Goal: Task Accomplishment & Management: Manage account settings

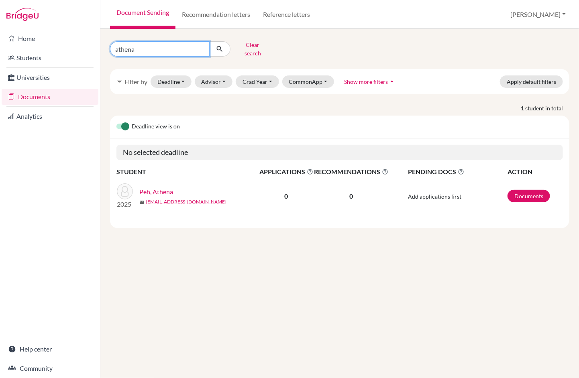
drag, startPoint x: 153, startPoint y: 47, endPoint x: 99, endPoint y: 47, distance: 53.8
click at [99, 47] on div "Home Students Universities Documents Analytics Help center Community Document S…" at bounding box center [289, 189] width 579 height 378
type input "josh"
click button "submit" at bounding box center [219, 48] width 21 height 15
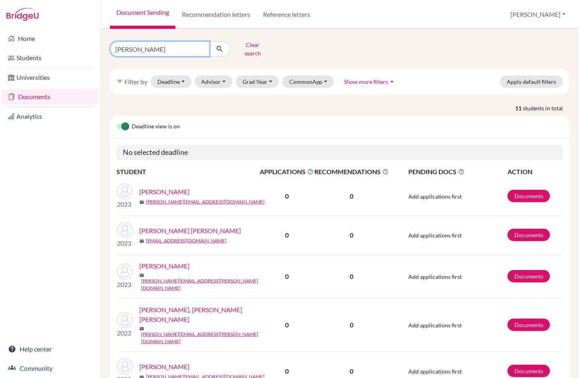
click at [137, 49] on input "josh" at bounding box center [159, 48] width 99 height 15
type input "j"
paste input "Joschka"
type input "Joschka"
click button "submit" at bounding box center [219, 48] width 21 height 15
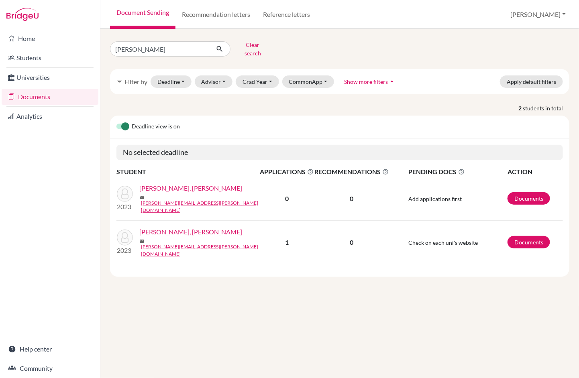
click at [171, 227] on link "[PERSON_NAME], [PERSON_NAME]" at bounding box center [190, 232] width 103 height 10
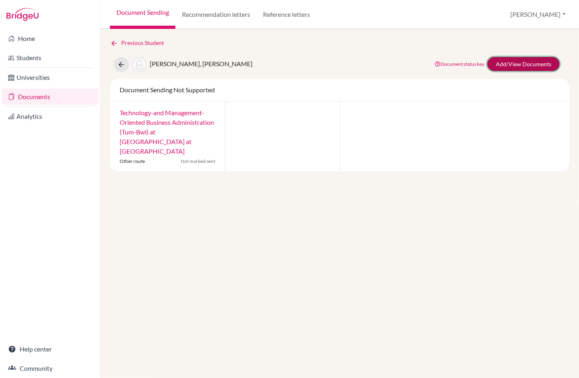
click at [544, 59] on link "Add/View Documents" at bounding box center [523, 64] width 72 height 14
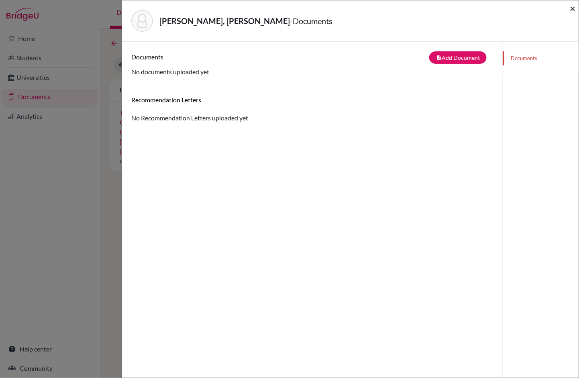
click at [574, 12] on span "×" at bounding box center [572, 8] width 6 height 12
click at [568, 5] on div "[PERSON_NAME], [PERSON_NAME] - Documents ×" at bounding box center [350, 21] width 450 height 35
click at [572, 8] on span "×" at bounding box center [572, 8] width 6 height 12
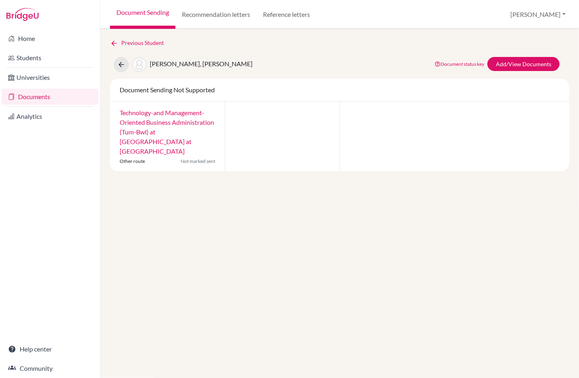
click at [122, 45] on link "Previous Student" at bounding box center [140, 43] width 60 height 9
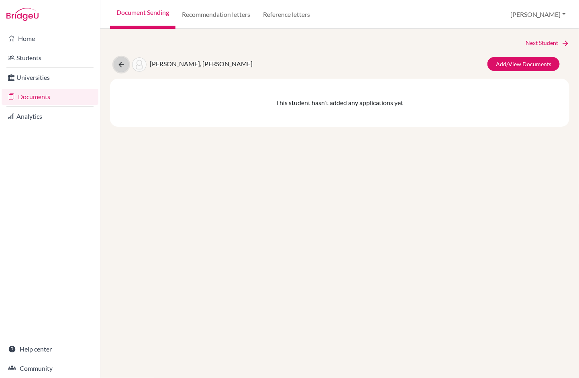
click at [122, 66] on icon at bounding box center [121, 65] width 8 height 8
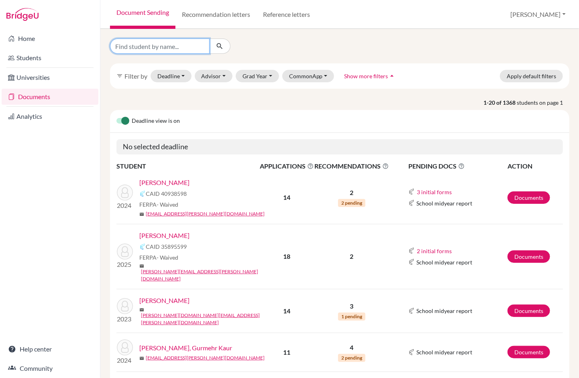
click at [154, 43] on input "Find student by name..." at bounding box center [159, 46] width 99 height 15
paste input "Joschka"
type input "Joschka"
click at [222, 46] on icon "submit" at bounding box center [219, 46] width 8 height 8
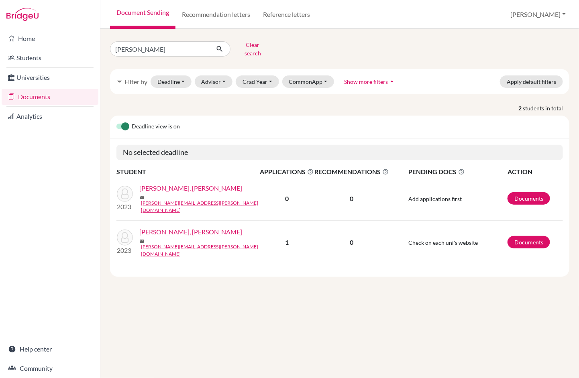
click at [162, 185] on link "[PERSON_NAME], [PERSON_NAME]" at bounding box center [190, 188] width 103 height 10
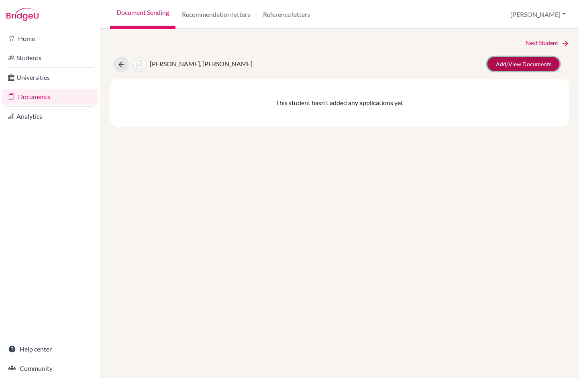
click at [536, 61] on link "Add/View Documents" at bounding box center [523, 64] width 72 height 14
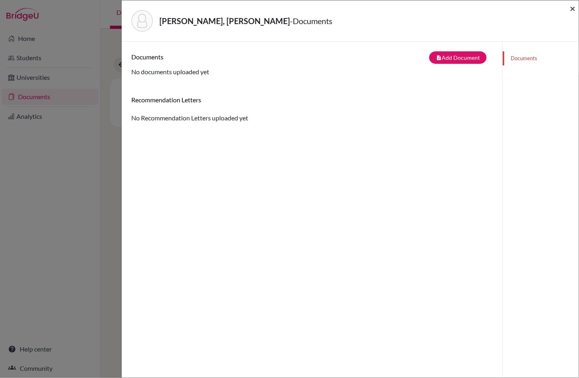
click at [574, 6] on span "×" at bounding box center [572, 8] width 6 height 12
